Goal: Navigation & Orientation: Find specific page/section

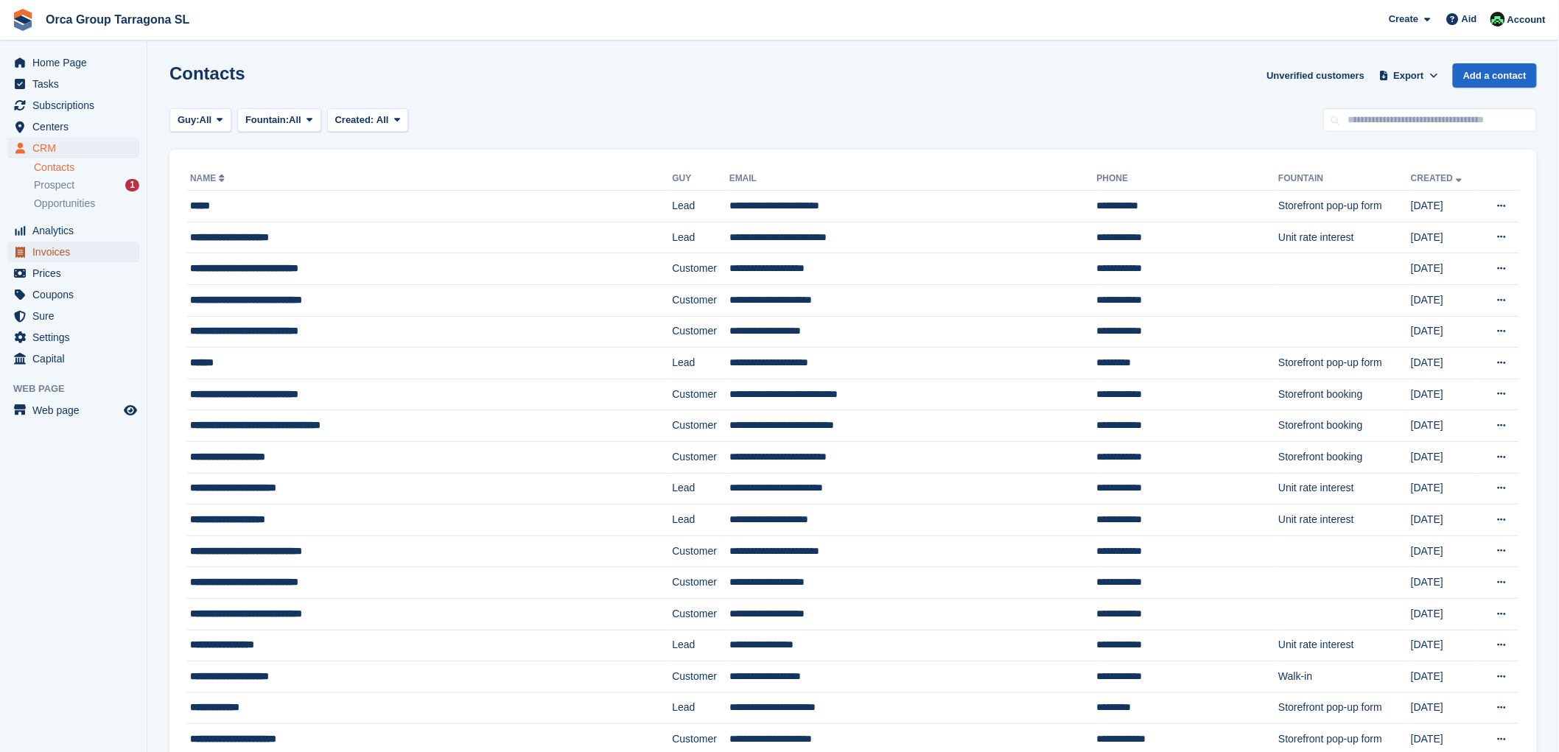
click at [62, 251] on font "Invoices" at bounding box center [51, 252] width 38 height 12
